Goal: Information Seeking & Learning: Learn about a topic

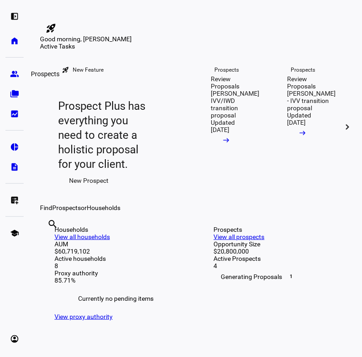
click at [11, 74] on eth-mat-symbol "group" at bounding box center [14, 73] width 9 height 9
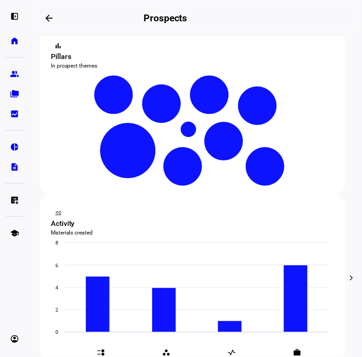
scroll to position [188, 0]
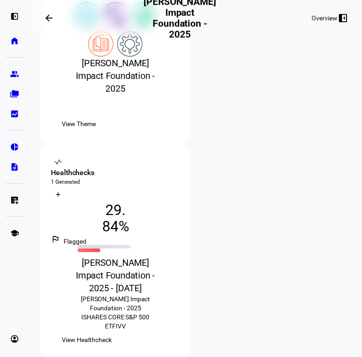
scroll to position [219, 0]
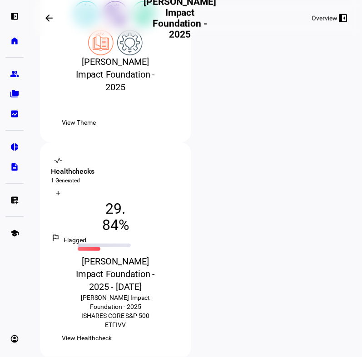
click at [112, 330] on span "View Healthcheck" at bounding box center [87, 339] width 50 height 18
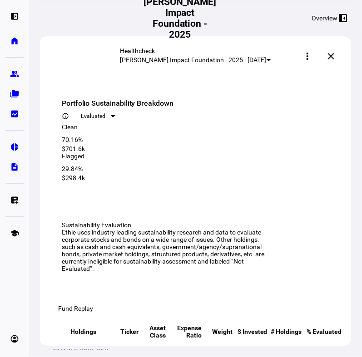
click at [88, 60] on div "Healthcheck [PERSON_NAME] Impact Foundation - 2025 - [DATE] ios_share descripti…" at bounding box center [195, 56] width 311 height 40
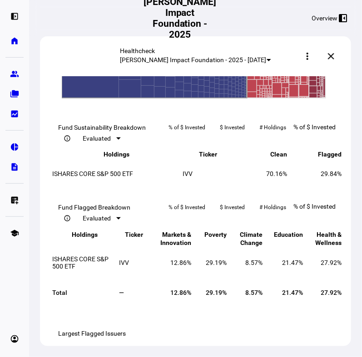
scroll to position [710, 0]
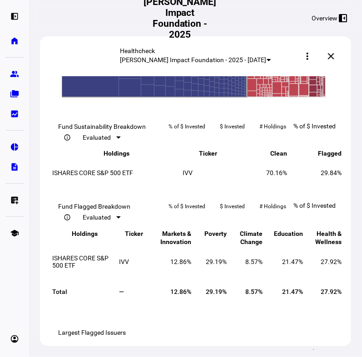
click at [160, 18] on rect at bounding box center [154, 6] width 32 height 22
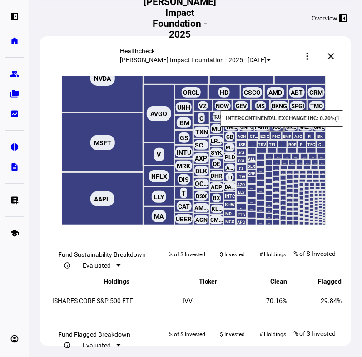
scroll to position [578, 0]
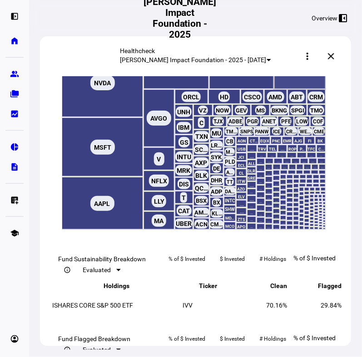
click at [316, 64] on text "◁ Back" at bounding box center [309, 60] width 18 height 6
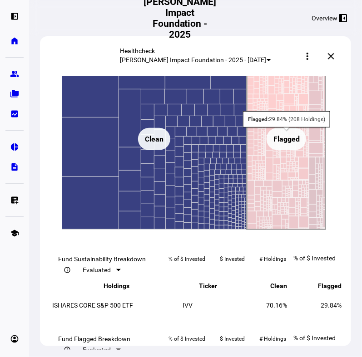
click at [267, 230] on rect at bounding box center [286, 140] width 79 height 182
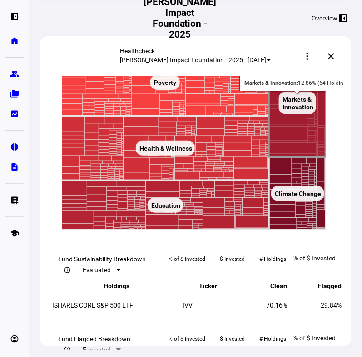
click at [290, 158] on rect at bounding box center [297, 103] width 57 height 109
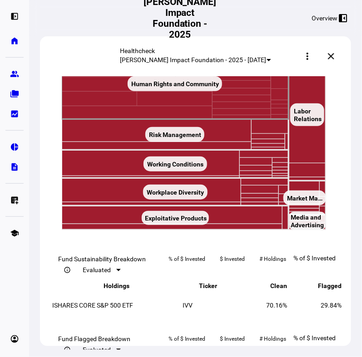
click at [111, 119] on rect at bounding box center [175, 84] width 227 height 71
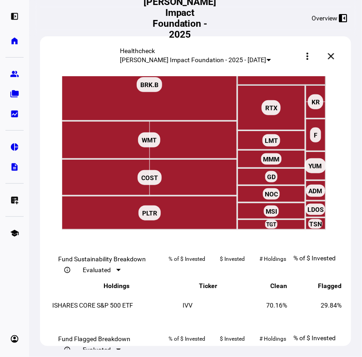
click at [312, 68] on rect at bounding box center [309, 61] width 25 height 14
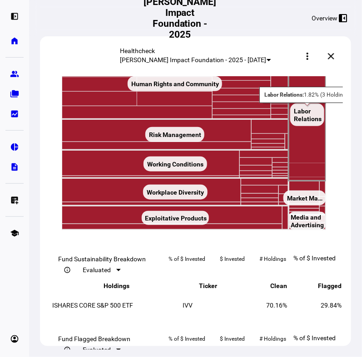
click at [314, 123] on text "Labor ​ Relations ​ Labor ​ Relations" at bounding box center [308, 115] width 28 height 15
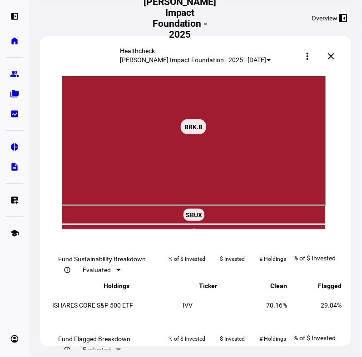
click at [302, 68] on rect at bounding box center [309, 61] width 25 height 14
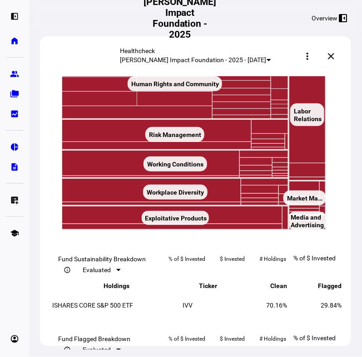
click at [302, 68] on rect at bounding box center [309, 61] width 25 height 14
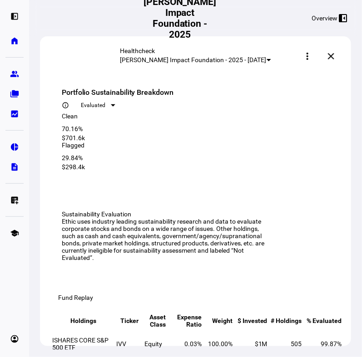
scroll to position [0, 0]
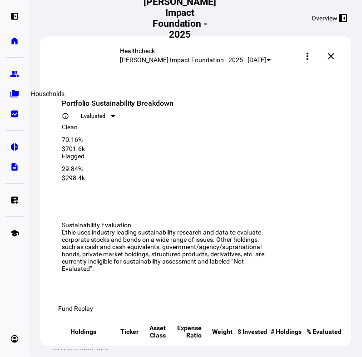
click at [16, 90] on eth-mat-symbol "folder_copy" at bounding box center [14, 93] width 9 height 9
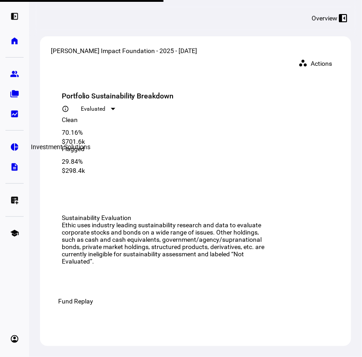
click at [14, 146] on eth-mat-symbol "pie_chart" at bounding box center [14, 147] width 9 height 9
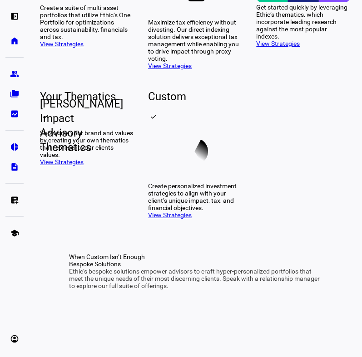
scroll to position [521, 0]
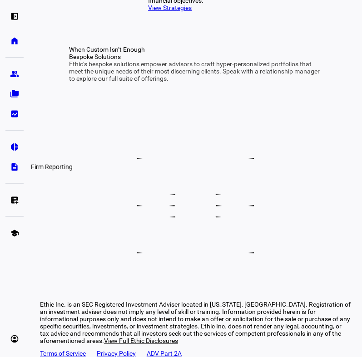
click at [15, 172] on link "description Firm Reporting" at bounding box center [14, 167] width 18 height 18
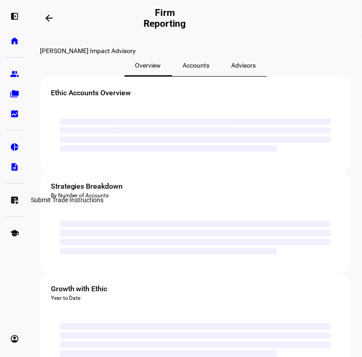
click at [14, 199] on eth-mat-symbol "list_alt_add" at bounding box center [14, 200] width 9 height 9
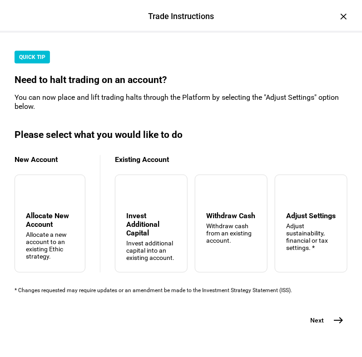
scroll to position [22, 0]
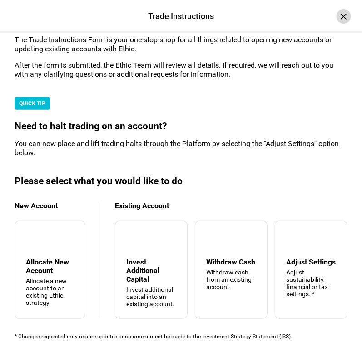
click at [336, 15] on div "×" at bounding box center [343, 16] width 15 height 15
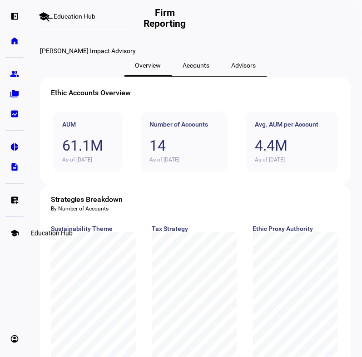
click at [14, 237] on eth-mat-symbol "school" at bounding box center [14, 233] width 9 height 9
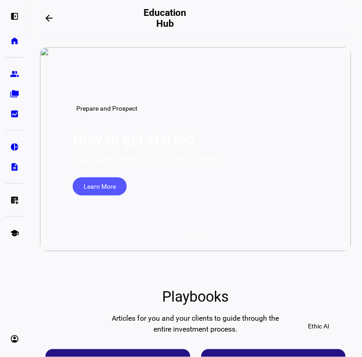
scroll to position [138, 0]
